Goal: Find specific page/section: Find specific page/section

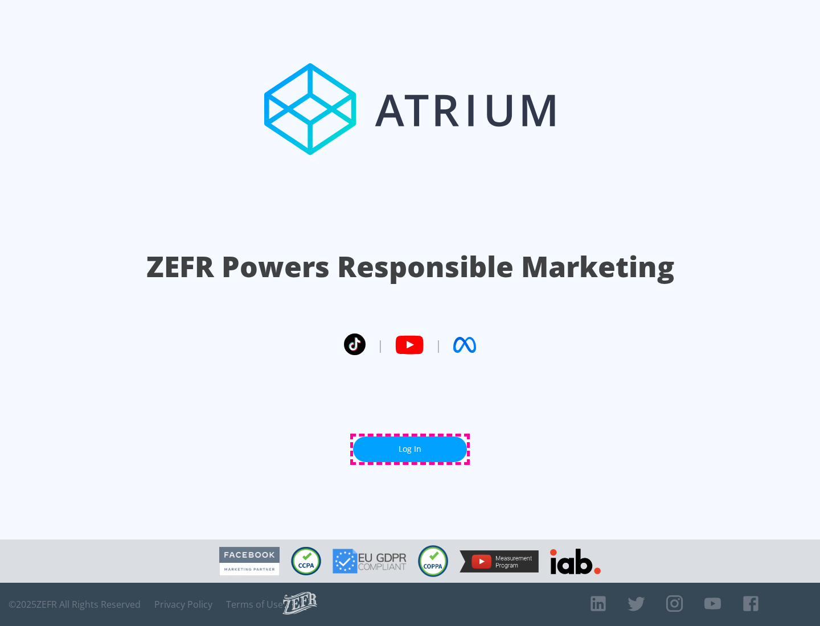
click at [410, 449] on link "Log In" at bounding box center [410, 450] width 114 height 26
